Goal: Task Accomplishment & Management: Use online tool/utility

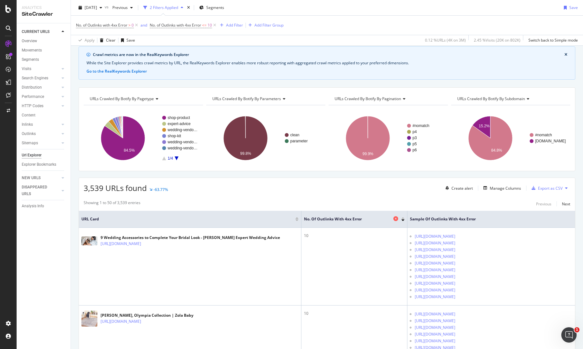
scroll to position [21, 0]
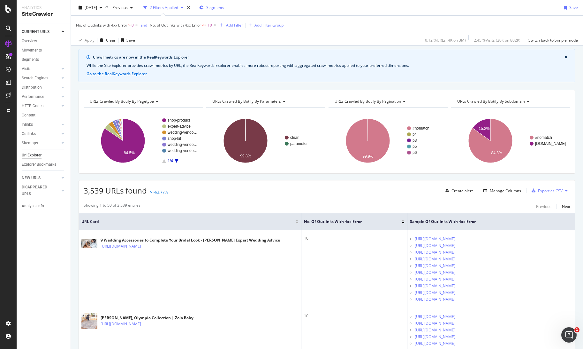
click at [223, 9] on span "Segments" at bounding box center [215, 7] width 18 height 5
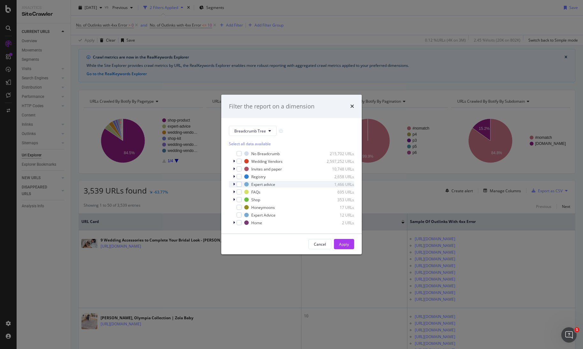
click at [234, 184] on icon "modal" at bounding box center [234, 184] width 2 height 4
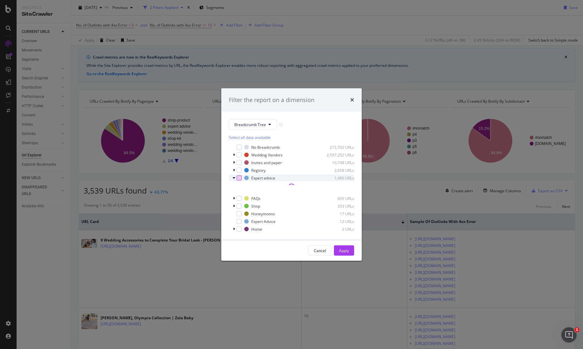
click at [239, 178] on div "modal" at bounding box center [239, 177] width 5 height 5
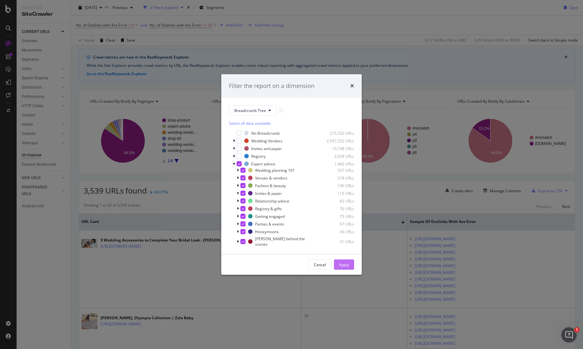
click at [347, 262] on div "Apply" at bounding box center [344, 264] width 10 height 5
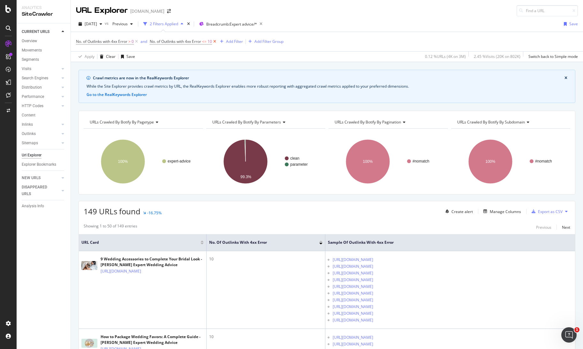
click at [218, 42] on icon at bounding box center [214, 41] width 5 height 6
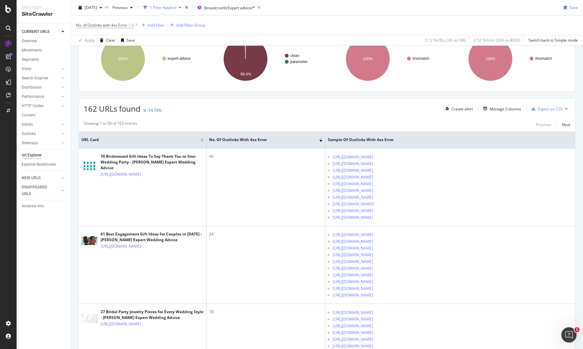
scroll to position [82, 0]
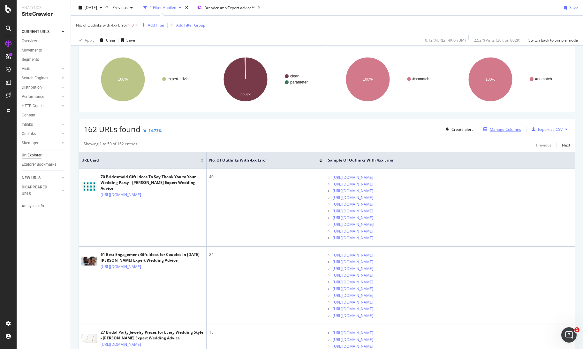
click at [505, 130] on div "Manage Columns" at bounding box center [505, 129] width 31 height 5
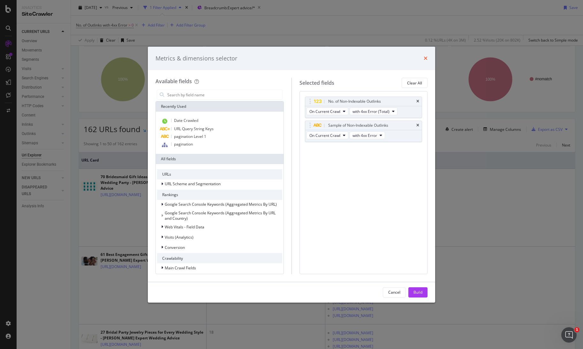
click at [425, 60] on icon "times" at bounding box center [426, 58] width 4 height 5
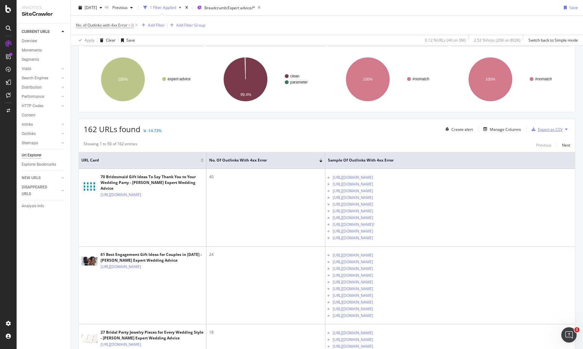
click at [557, 130] on div "Export as CSV" at bounding box center [550, 129] width 25 height 5
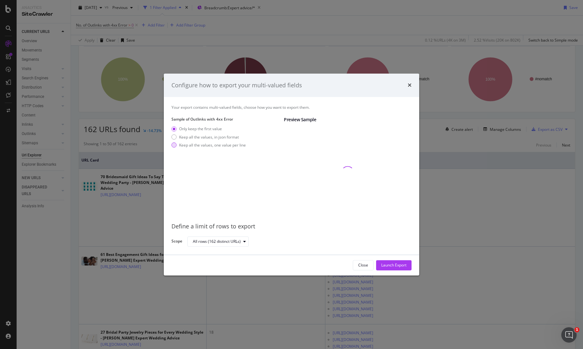
click at [173, 144] on div "modal" at bounding box center [174, 144] width 5 height 5
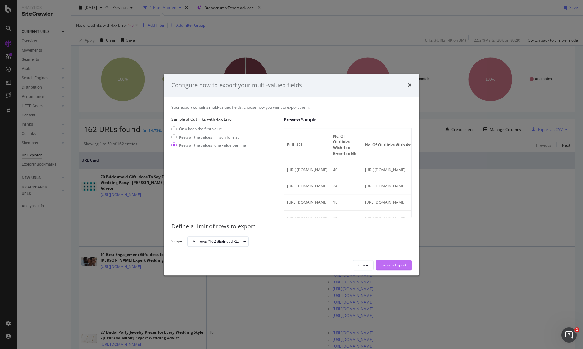
click at [393, 263] on div "Launch Export" at bounding box center [393, 264] width 25 height 5
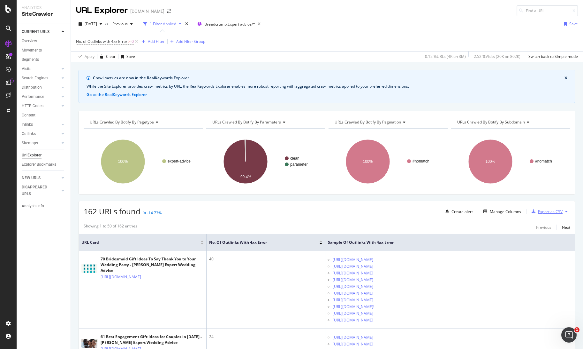
scroll to position [1, 0]
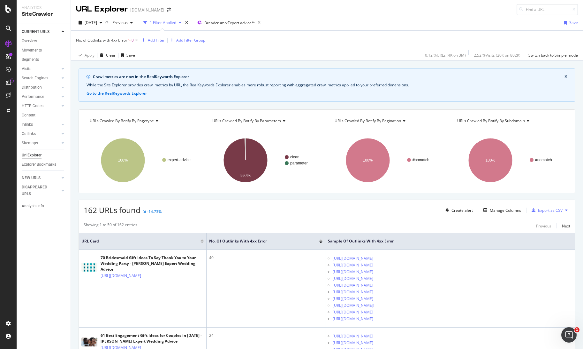
click at [563, 210] on button at bounding box center [567, 210] width 8 height 10
click at [570, 210] on button at bounding box center [567, 210] width 8 height 10
click at [537, 210] on div "button" at bounding box center [533, 210] width 9 height 4
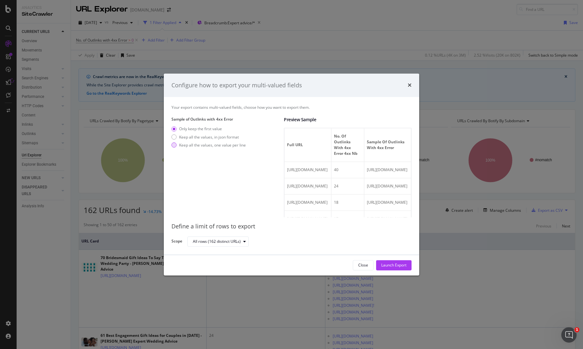
click at [202, 147] on div "Keep all the values, one value per line" at bounding box center [212, 144] width 67 height 5
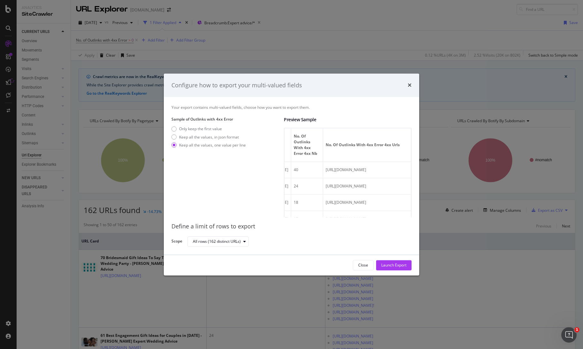
scroll to position [0, 0]
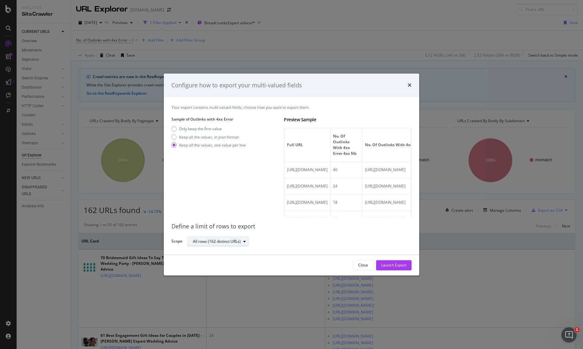
click at [223, 239] on div "All rows (162 distinct URLs)" at bounding box center [217, 241] width 48 height 4
click at [249, 212] on div "Sample of Outlinks with 4xx Error Only keep the first value Keep all the values…" at bounding box center [225, 167] width 107 height 101
click at [198, 129] on div "Only keep the first value" at bounding box center [200, 128] width 43 height 5
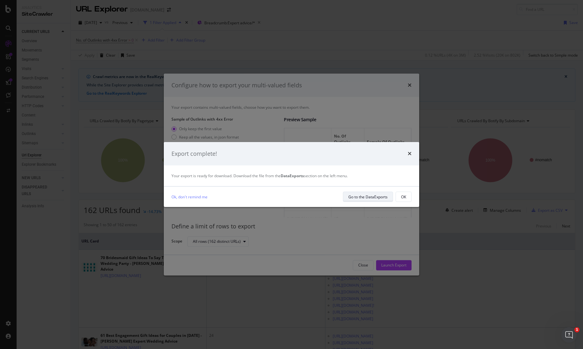
click at [380, 199] on div "Go to the DataExports" at bounding box center [368, 196] width 39 height 5
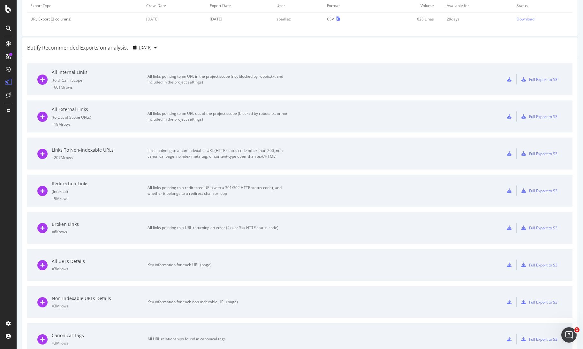
scroll to position [0, 0]
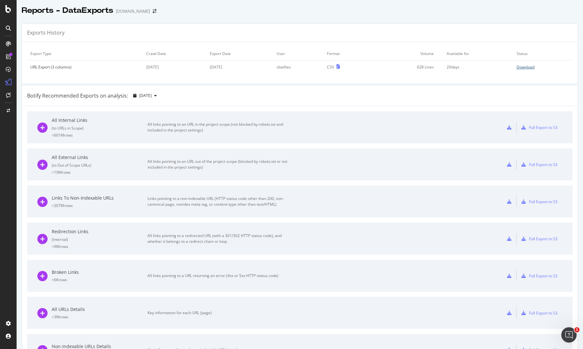
click at [530, 68] on div "Download" at bounding box center [526, 66] width 18 height 5
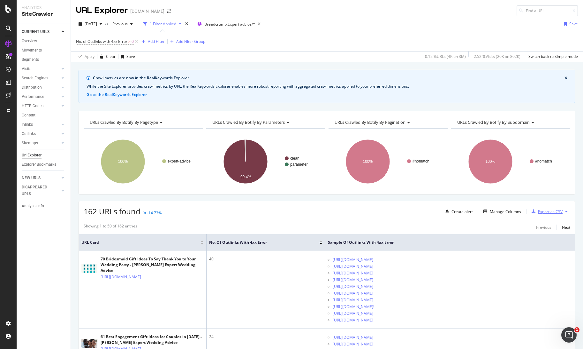
click at [551, 213] on div "Export as CSV" at bounding box center [550, 211] width 25 height 5
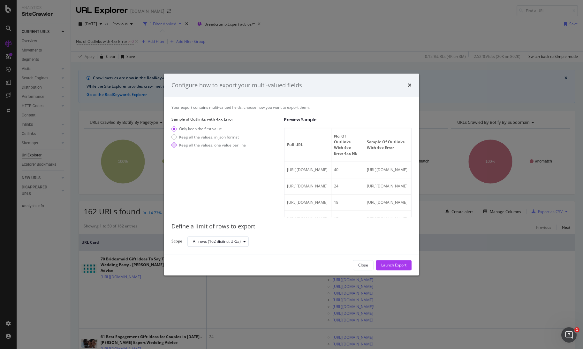
click at [192, 147] on div "Keep all the values, one value per line" at bounding box center [212, 144] width 67 height 5
drag, startPoint x: 249, startPoint y: 145, endPoint x: 182, endPoint y: 144, distance: 66.5
click at [182, 144] on div "Only keep the first value Keep all the values, in json format Keep all the valu…" at bounding box center [225, 138] width 107 height 24
drag, startPoint x: 178, startPoint y: 144, endPoint x: 221, endPoint y: 144, distance: 42.8
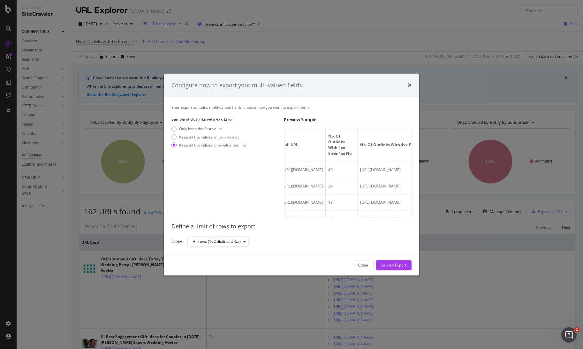
click at [221, 144] on div "Keep all the values, one value per line" at bounding box center [209, 144] width 74 height 5
drag, startPoint x: 252, startPoint y: 146, endPoint x: 213, endPoint y: 132, distance: 41.6
click at [223, 143] on div "Only keep the first value Keep all the values, in json format Keep all the valu…" at bounding box center [225, 138] width 107 height 24
drag, startPoint x: 183, startPoint y: 106, endPoint x: 242, endPoint y: 107, distance: 58.8
click at [242, 107] on div "Your export contains multi-valued fields, choose how you want to export them." at bounding box center [292, 106] width 240 height 5
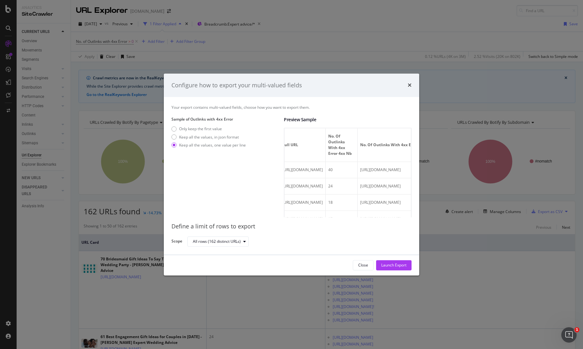
drag, startPoint x: 248, startPoint y: 143, endPoint x: 184, endPoint y: 142, distance: 63.9
click at [184, 142] on div "Only keep the first value Keep all the values, in json format Keep all the valu…" at bounding box center [225, 138] width 107 height 24
click at [411, 85] on icon "times" at bounding box center [410, 85] width 4 height 5
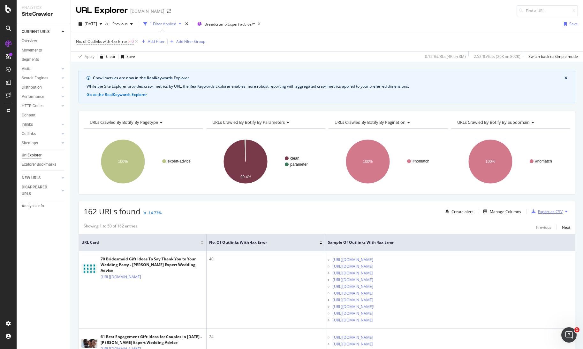
scroll to position [0, 0]
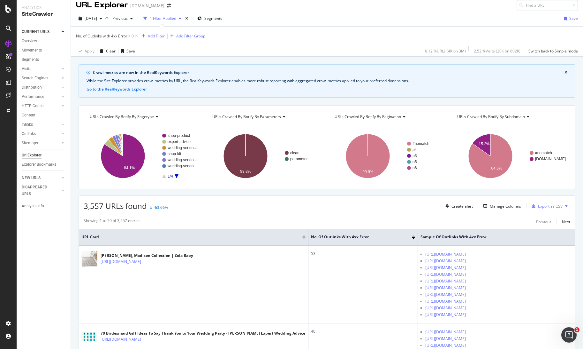
scroll to position [7, 0]
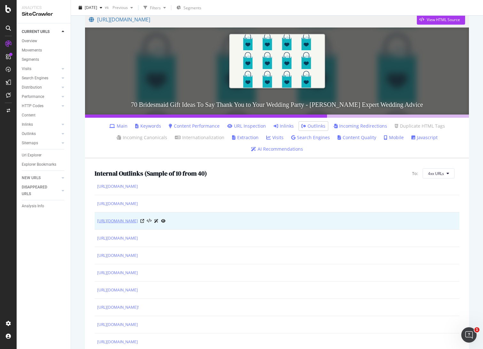
scroll to position [23, 0]
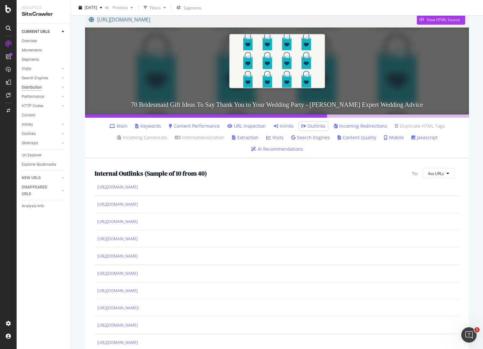
click at [26, 86] on div "Distribution" at bounding box center [32, 87] width 20 height 7
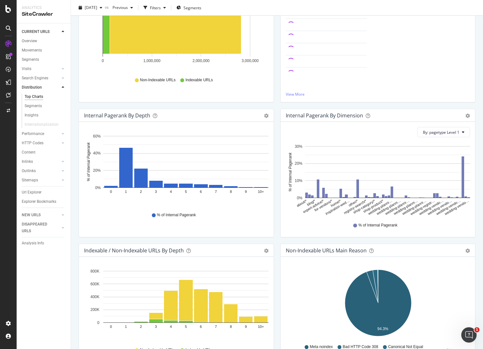
scroll to position [0, 0]
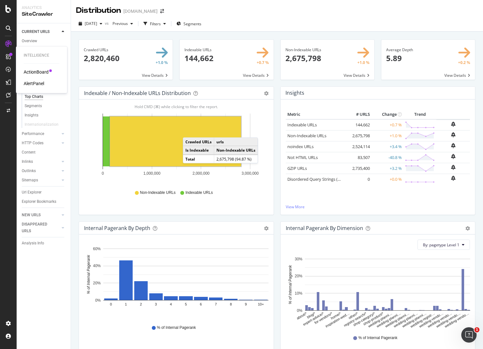
click at [35, 70] on div "ActionBoard" at bounding box center [36, 72] width 25 height 6
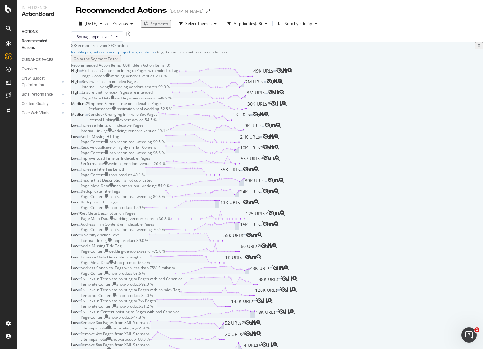
scroll to position [173, 0]
click at [156, 150] on div "Resolve duplicate or highly similar Content" at bounding box center [118, 146] width 75 height 5
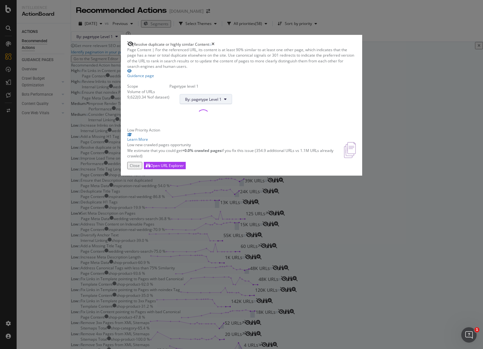
click at [221, 102] on span "By: pagetype Level 1" at bounding box center [203, 98] width 36 height 5
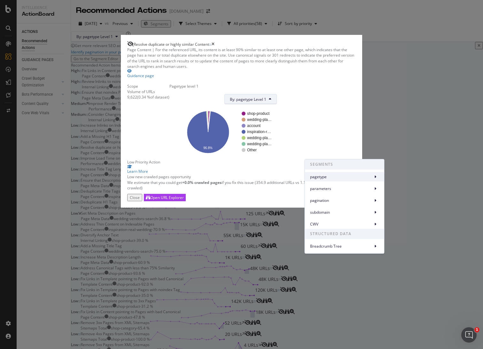
click at [330, 174] on span "pagetype" at bounding box center [340, 177] width 60 height 6
click at [323, 214] on span "subdomain" at bounding box center [340, 212] width 60 height 6
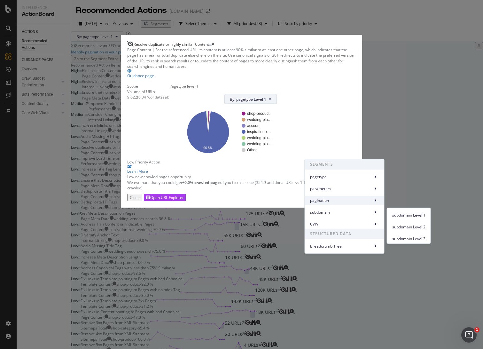
click at [323, 204] on div "pagination" at bounding box center [344, 200] width 79 height 9
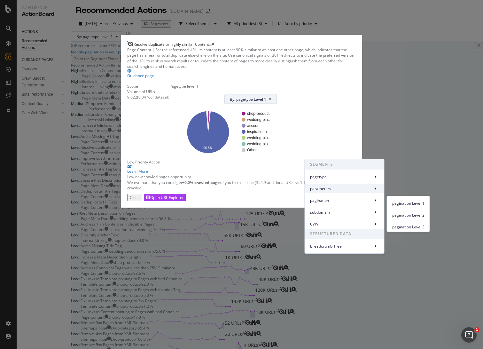
click at [321, 192] on div "parameters" at bounding box center [344, 188] width 79 height 9
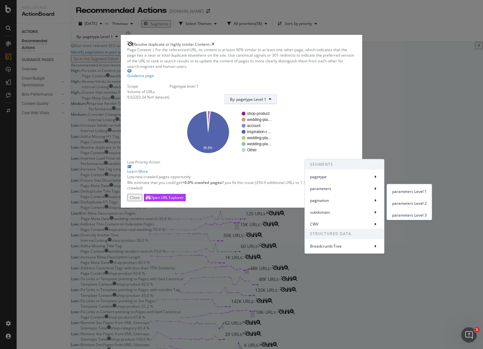
click at [261, 154] on rect "A chart." at bounding box center [225, 131] width 102 height 45
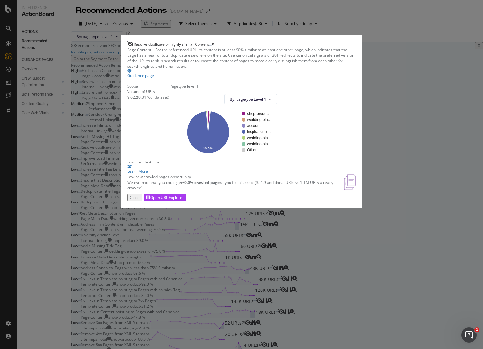
click at [356, 47] on div "Resolve duplicate or highly similar Content" at bounding box center [241, 44] width 229 height 6
click at [214, 46] on icon "times" at bounding box center [212, 44] width 3 height 4
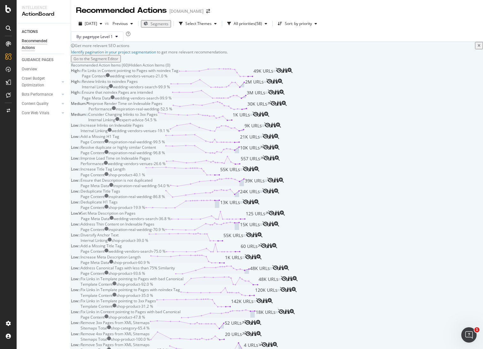
scroll to position [596, 0]
click at [150, 331] on div "Remove 4xx Pages from XML Sitemaps" at bounding box center [115, 333] width 69 height 5
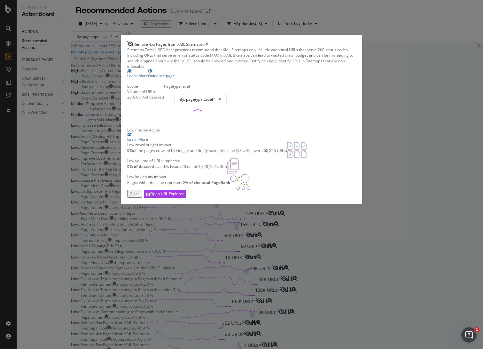
click at [208, 42] on icon "times" at bounding box center [206, 44] width 3 height 4
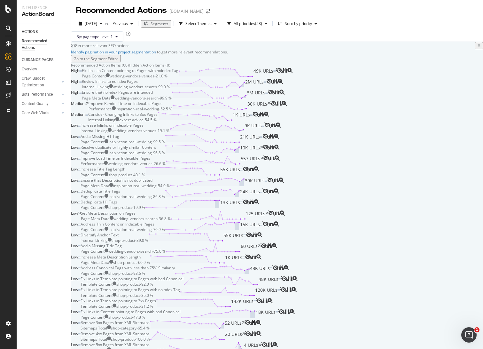
scroll to position [1565, 0]
